Goal: Task Accomplishment & Management: Manage account settings

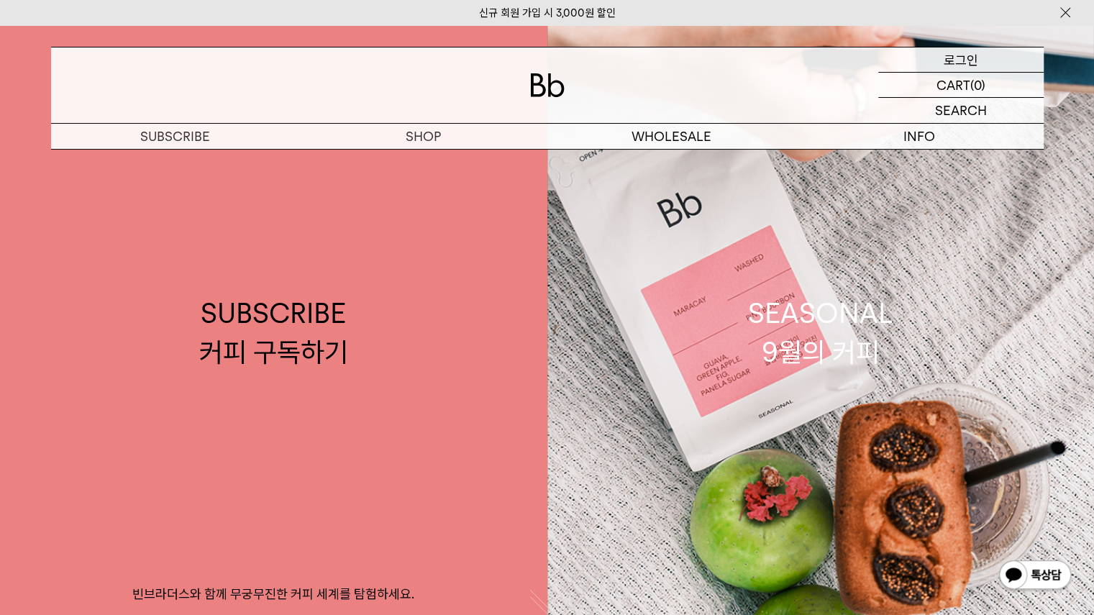
click at [945, 58] on p "로그인" at bounding box center [961, 59] width 35 height 24
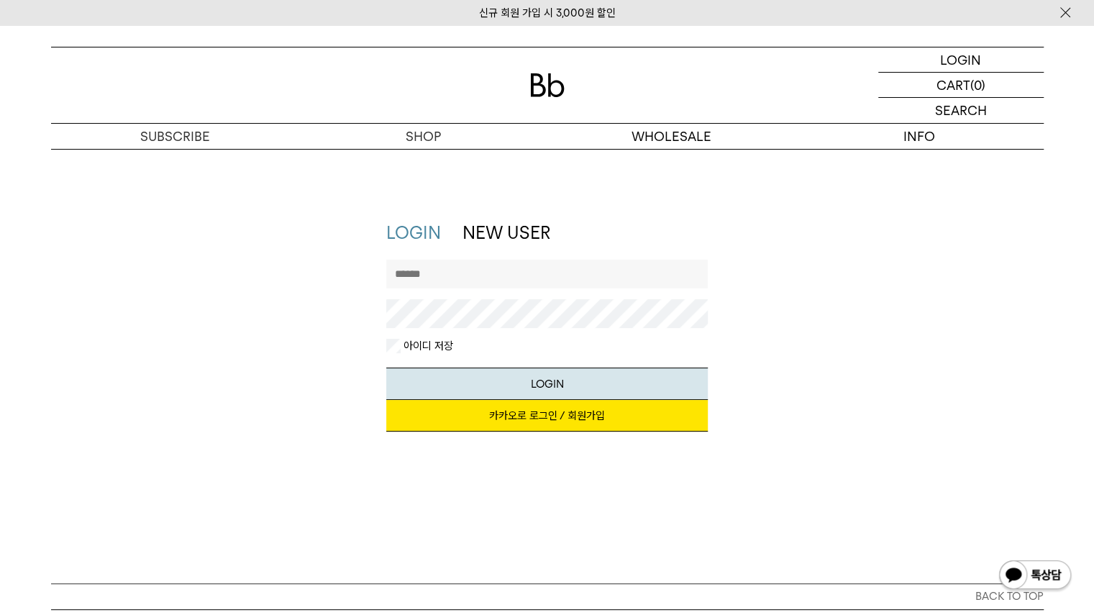
click at [515, 271] on input "text" at bounding box center [547, 274] width 322 height 29
type input "********"
click at [523, 377] on button "LOGIN" at bounding box center [547, 384] width 322 height 32
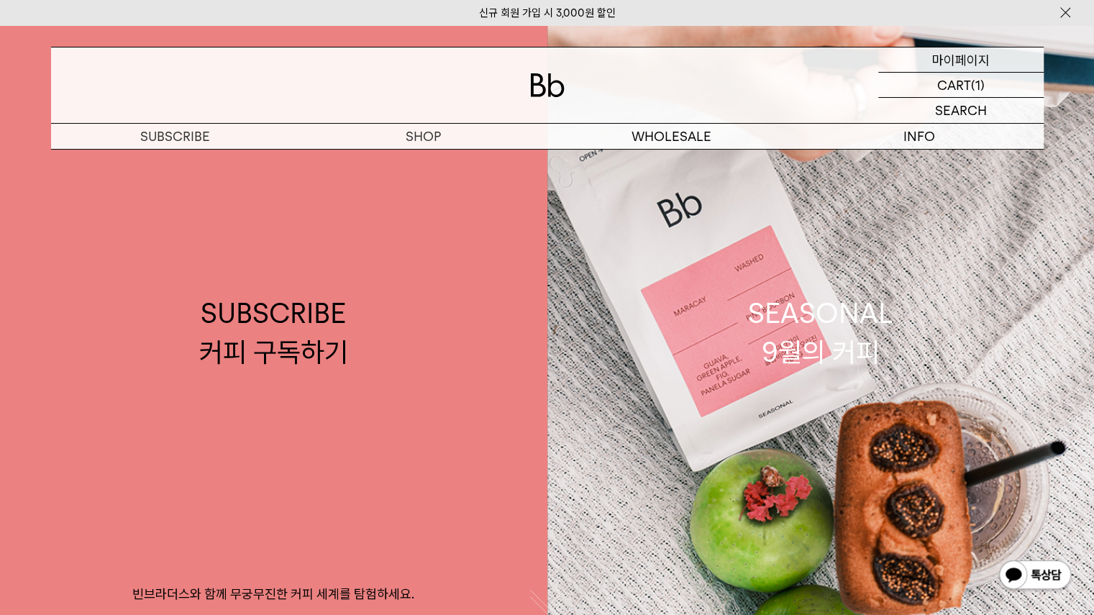
click at [956, 66] on p "마이페이지" at bounding box center [961, 59] width 58 height 24
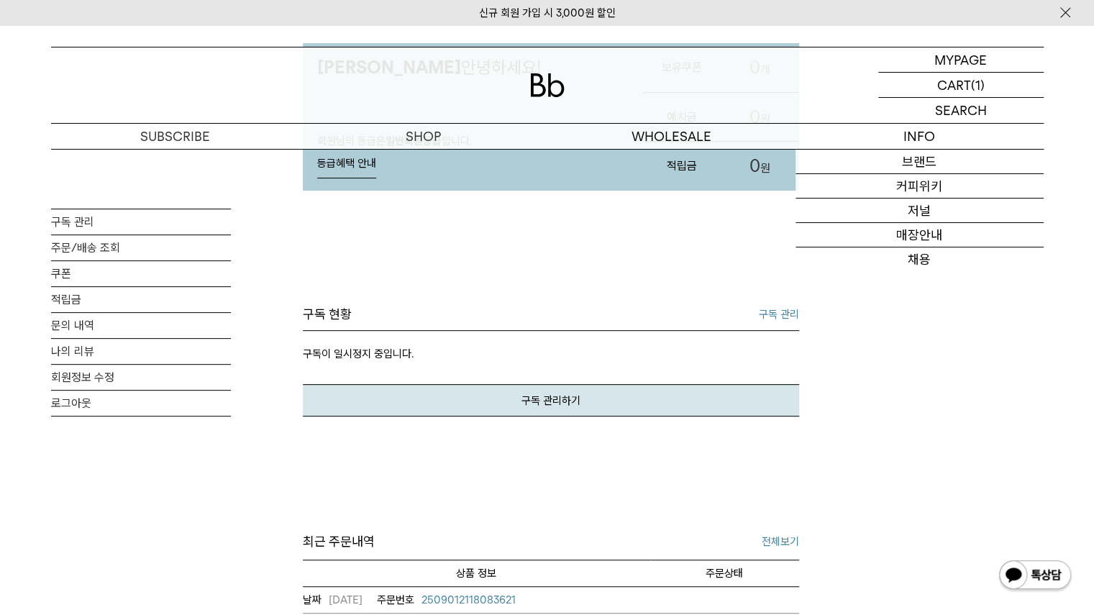
scroll to position [171, 0]
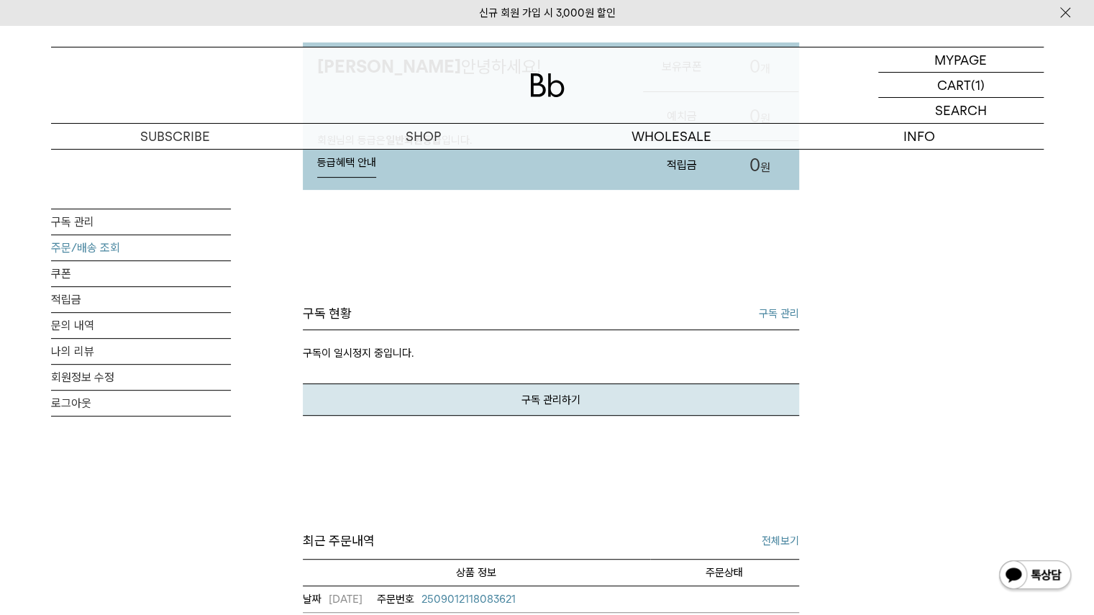
click at [99, 244] on link "주문/배송 조회" at bounding box center [141, 247] width 180 height 25
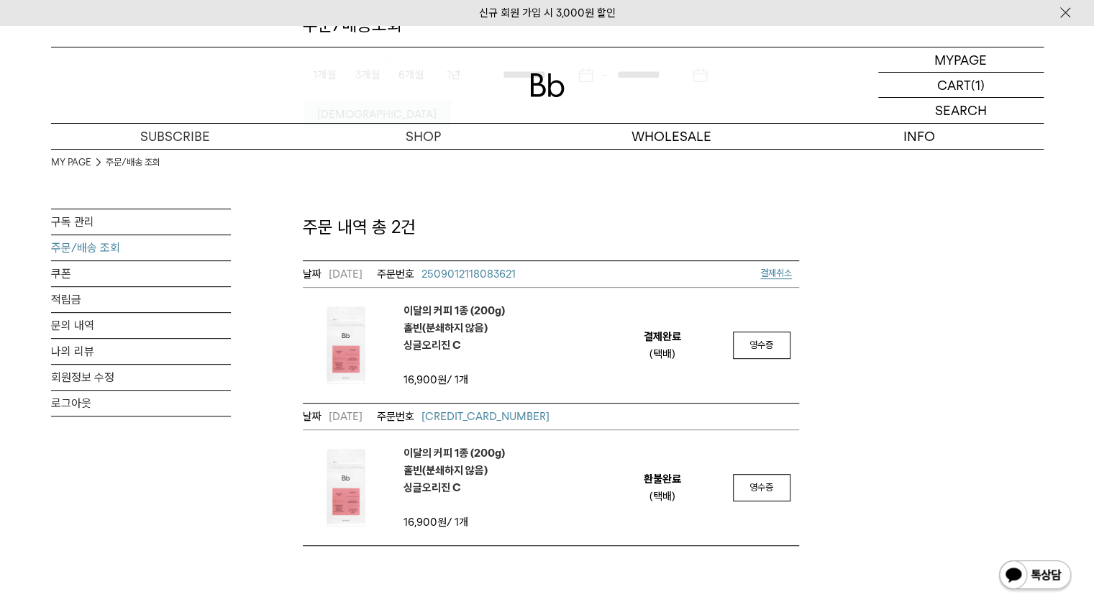
scroll to position [211, 0]
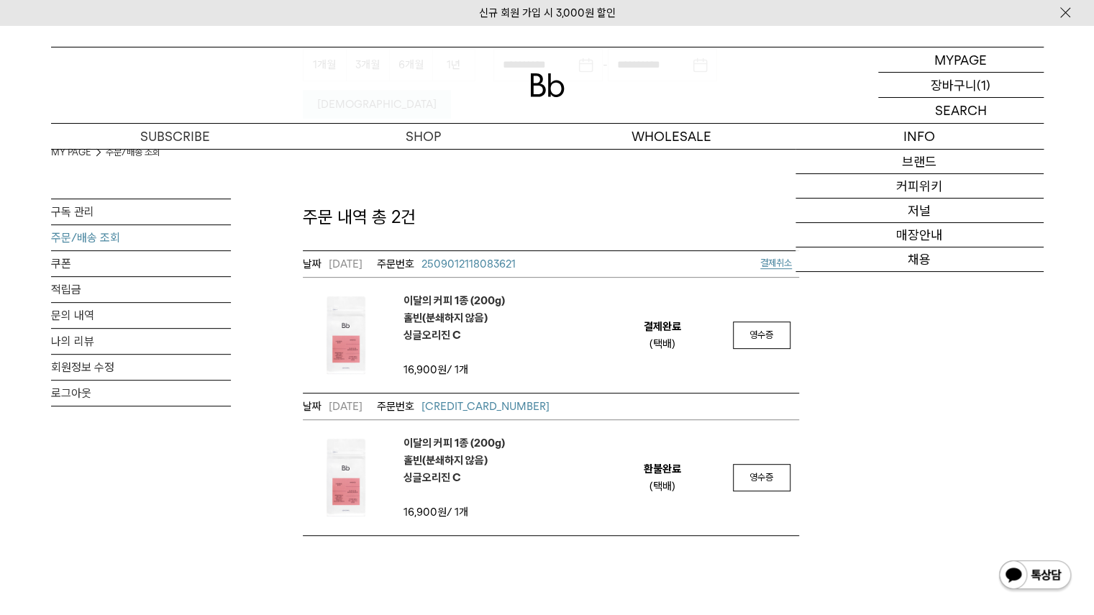
click at [974, 84] on p "장바구니" at bounding box center [954, 85] width 46 height 24
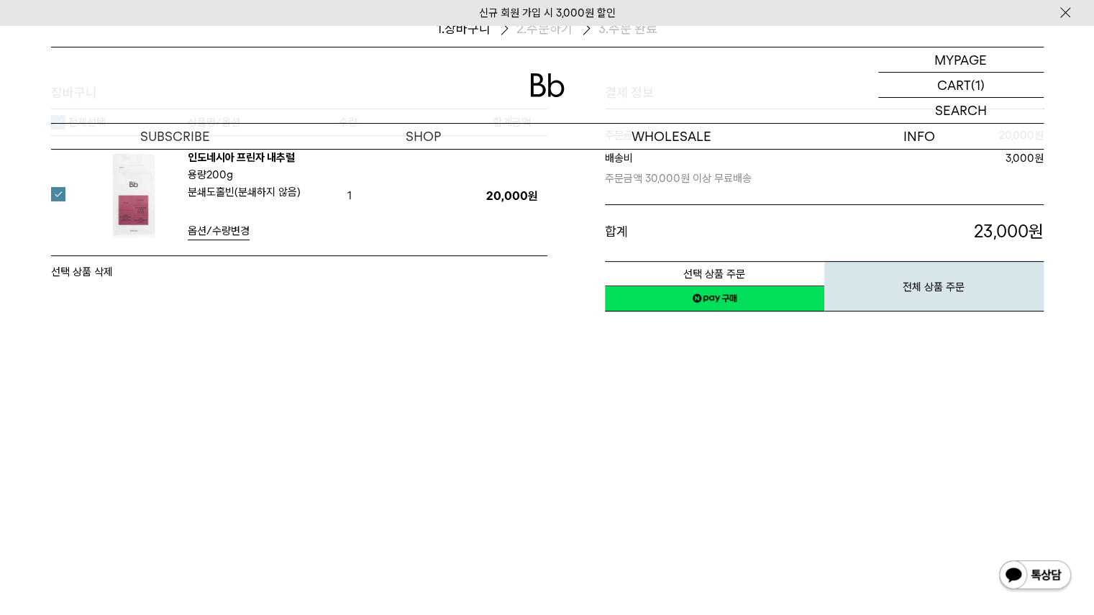
scroll to position [187, 0]
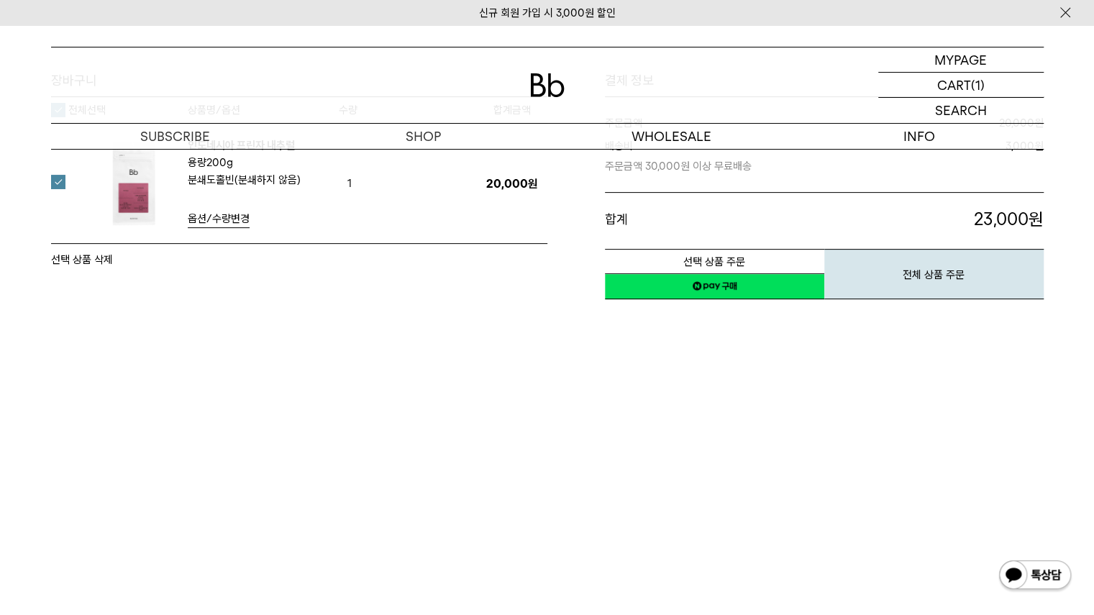
click at [105, 255] on button "선택 상품 삭제" at bounding box center [82, 259] width 62 height 17
